Goal: Use online tool/utility: Utilize a website feature to perform a specific function

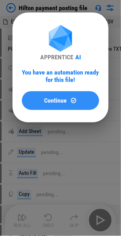
click at [55, 105] on button "Continue" at bounding box center [60, 100] width 77 height 19
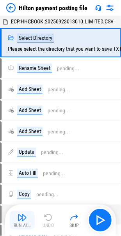
click at [23, 221] on img "button" at bounding box center [22, 217] width 9 height 9
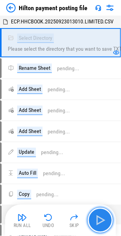
click at [101, 220] on img "button" at bounding box center [100, 220] width 12 height 12
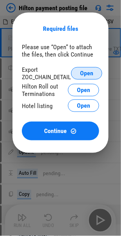
click at [91, 76] on span "Open" at bounding box center [86, 73] width 13 height 6
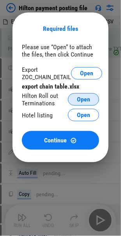
click at [83, 100] on span "Open" at bounding box center [83, 99] width 13 height 6
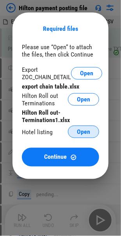
click at [75, 132] on button "Open" at bounding box center [83, 132] width 31 height 12
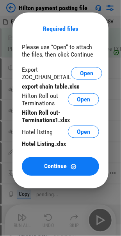
click at [51, 166] on span "Continue" at bounding box center [55, 166] width 23 height 6
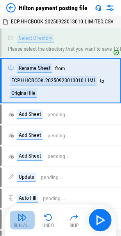
click at [19, 219] on img "button" at bounding box center [22, 217] width 9 height 9
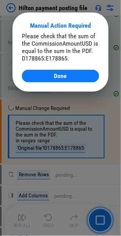
scroll to position [766, 0]
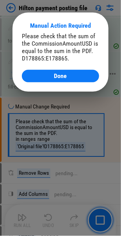
drag, startPoint x: 50, startPoint y: 75, endPoint x: 45, endPoint y: 76, distance: 4.4
click at [50, 75] on div "Done" at bounding box center [60, 76] width 58 height 6
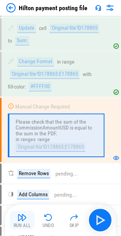
click at [18, 220] on img "button" at bounding box center [22, 217] width 9 height 9
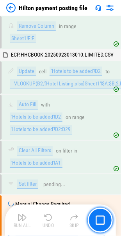
scroll to position [2255, 0]
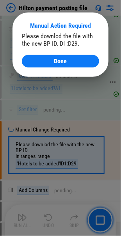
click at [53, 58] on div "Done" at bounding box center [60, 61] width 58 height 6
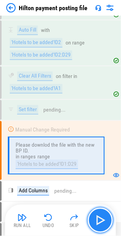
click at [105, 218] on img "button" at bounding box center [100, 220] width 12 height 12
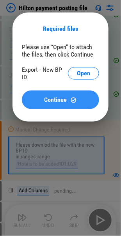
click at [47, 100] on span "Continue" at bounding box center [55, 100] width 23 height 6
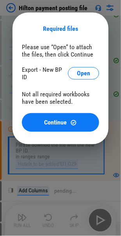
click at [44, 153] on div "Required files Please use “Open” to attach the files, then click Continue Expor…" at bounding box center [60, 78] width 121 height 157
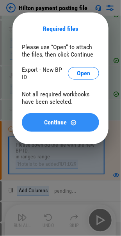
click at [46, 120] on span "Continue" at bounding box center [55, 122] width 23 height 6
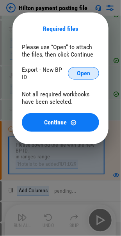
click at [83, 73] on span "Open" at bounding box center [83, 73] width 13 height 6
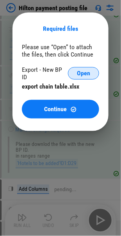
click at [81, 73] on span "Open" at bounding box center [83, 73] width 13 height 6
click at [31, 74] on div "Export - New BP ID" at bounding box center [45, 73] width 46 height 15
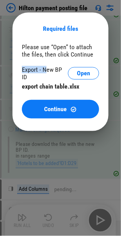
drag, startPoint x: 22, startPoint y: 73, endPoint x: 45, endPoint y: 71, distance: 23.1
click at [45, 71] on div "Export - New BP ID" at bounding box center [45, 73] width 46 height 15
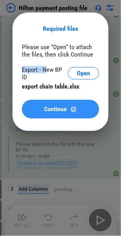
click at [51, 106] on span "Continue" at bounding box center [55, 109] width 23 height 6
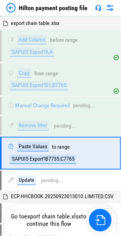
scroll to position [2488, 0]
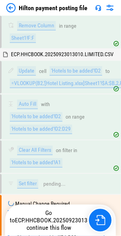
scroll to position [2255, 0]
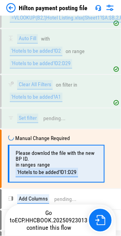
scroll to position [2255, 0]
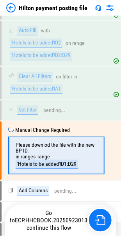
scroll to position [2255, 0]
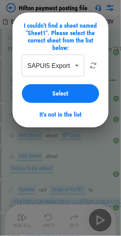
click at [62, 92] on span "Select" at bounding box center [61, 93] width 16 height 6
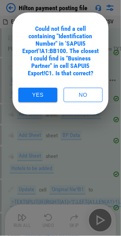
click at [36, 96] on button "Yes" at bounding box center [37, 95] width 39 height 14
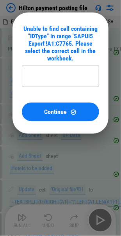
type input "**********"
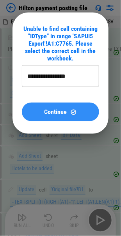
click at [50, 114] on span "Continue" at bounding box center [55, 112] width 23 height 6
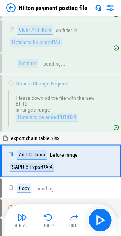
scroll to position [2383, 0]
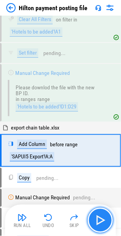
click at [99, 220] on img "button" at bounding box center [100, 220] width 12 height 12
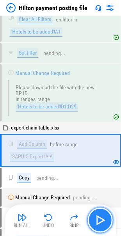
click at [99, 220] on img "button" at bounding box center [100, 220] width 12 height 12
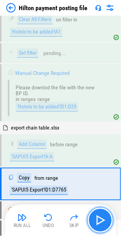
click at [99, 220] on img "button" at bounding box center [100, 220] width 12 height 12
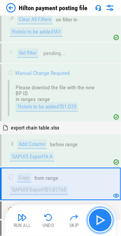
click at [99, 220] on img "button" at bounding box center [100, 220] width 12 height 12
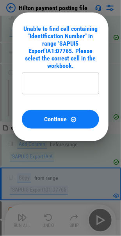
type input "**********"
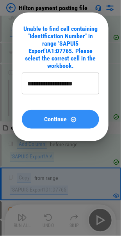
click at [48, 122] on span "Continue" at bounding box center [55, 119] width 23 height 6
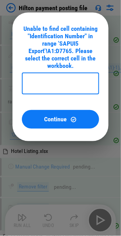
scroll to position [0, 0]
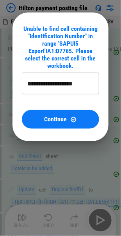
type input "**********"
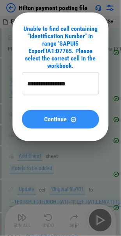
click at [58, 119] on span "Continue" at bounding box center [55, 119] width 23 height 6
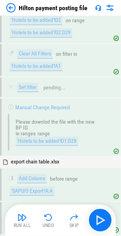
scroll to position [2488, 0]
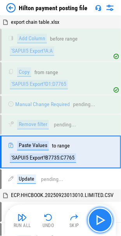
click at [100, 223] on img "button" at bounding box center [100, 220] width 12 height 12
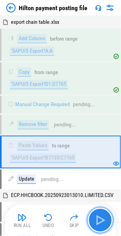
click at [103, 220] on img "button" at bounding box center [100, 220] width 12 height 12
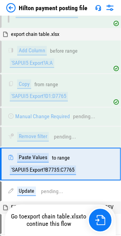
scroll to position [2488, 0]
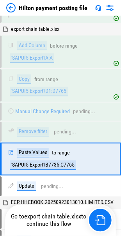
scroll to position [2488, 0]
